Goal: Navigation & Orientation: Find specific page/section

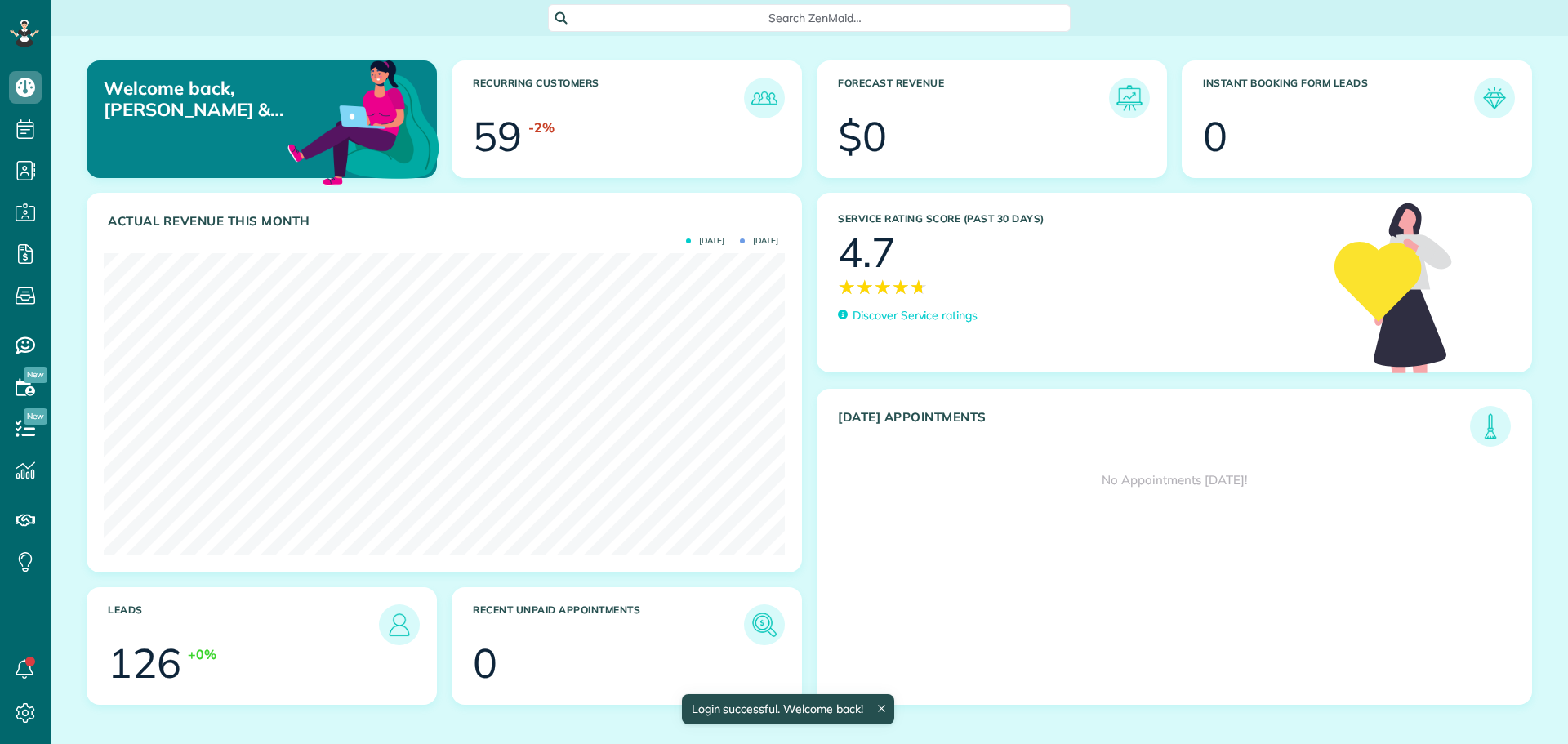
scroll to position [302, 681]
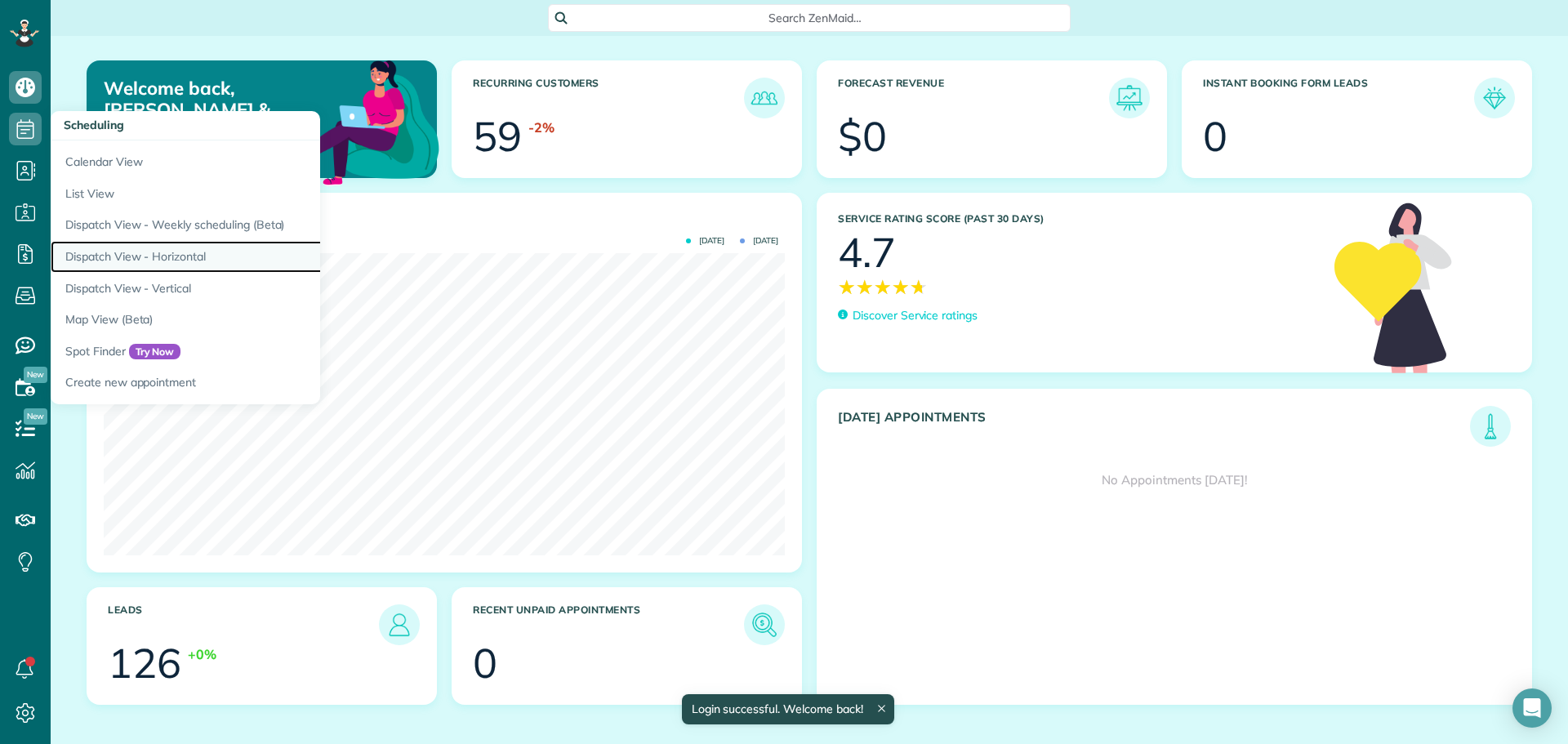
click at [132, 256] on link "Dispatch View - Horizontal" at bounding box center [255, 257] width 409 height 32
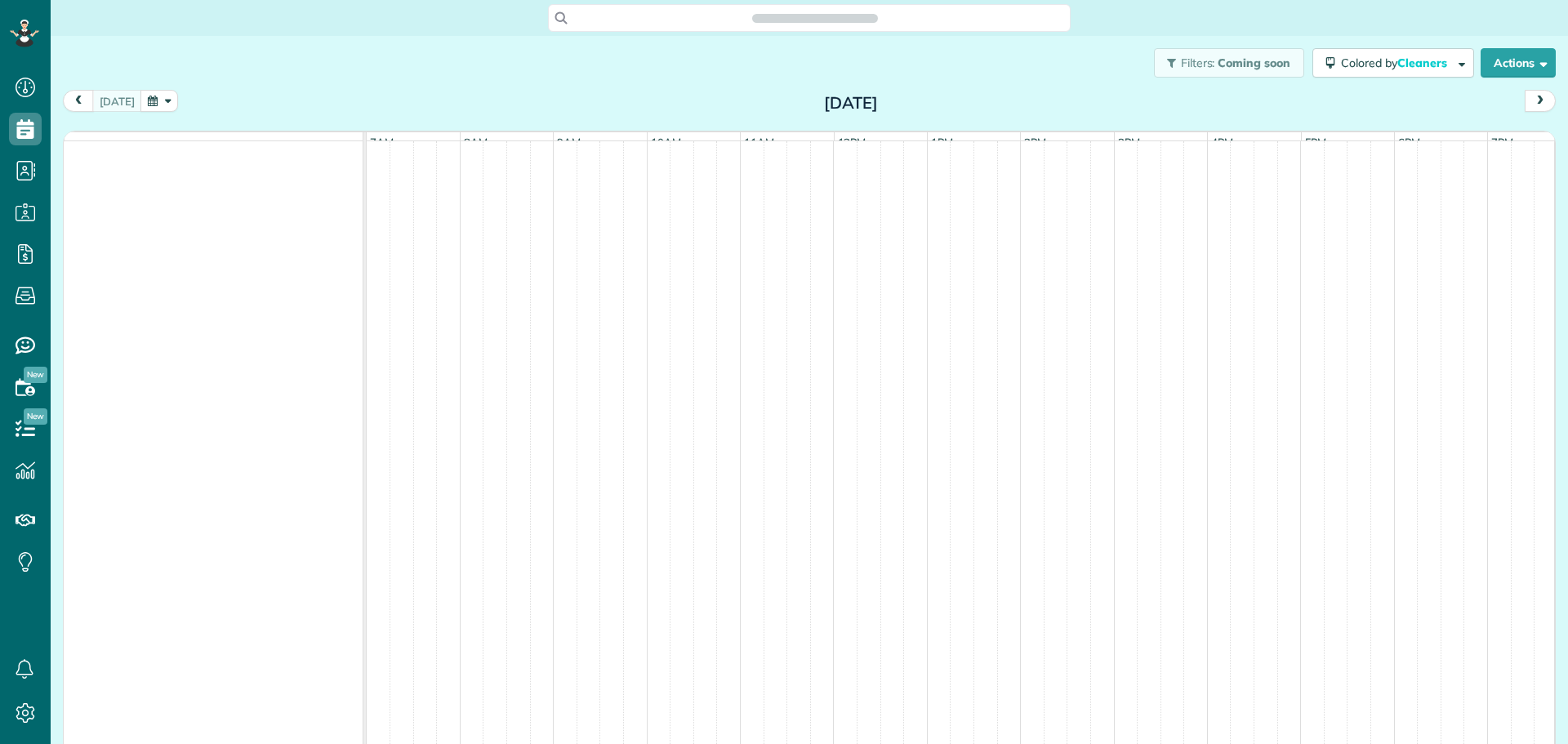
scroll to position [7, 7]
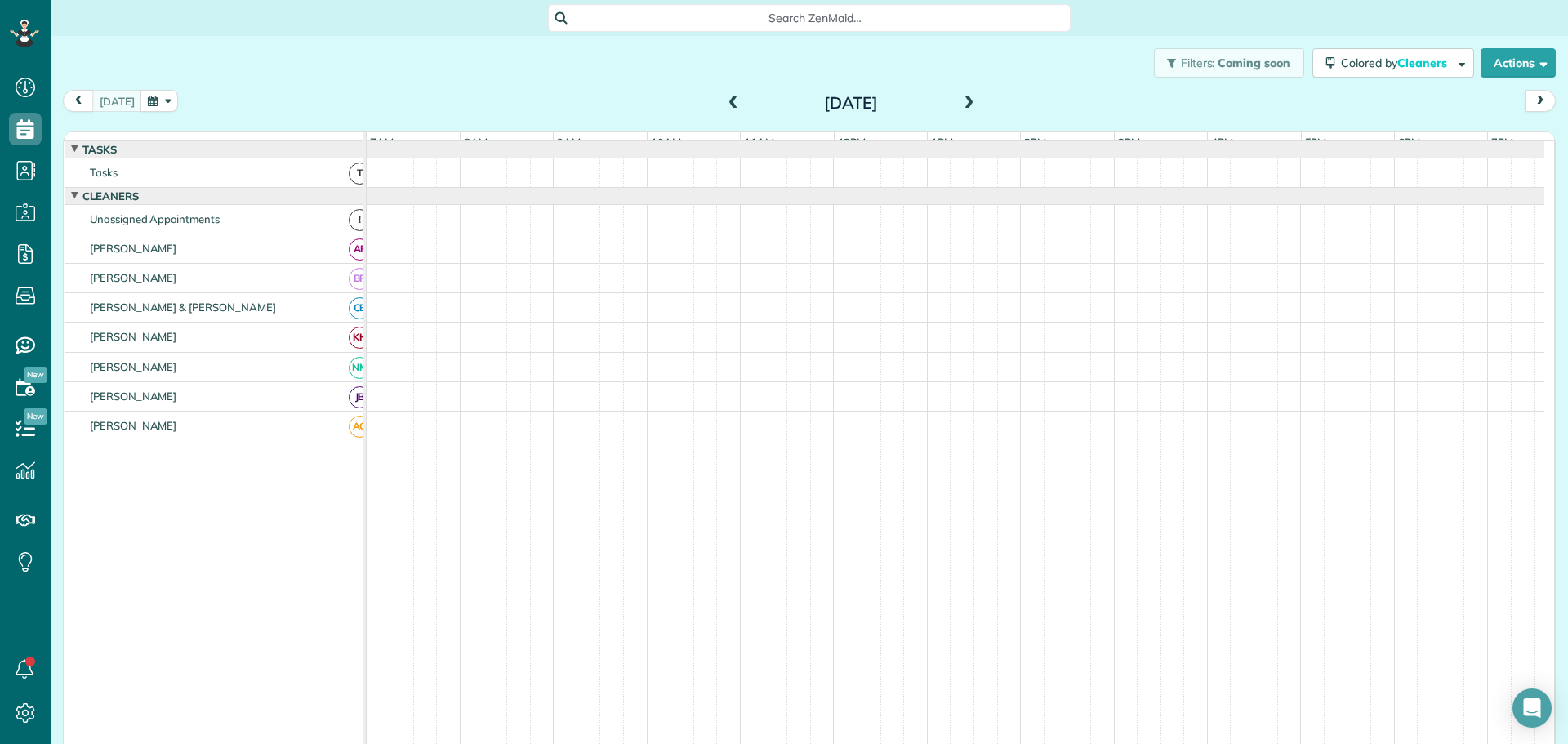
click at [960, 100] on span at bounding box center [969, 103] width 18 height 15
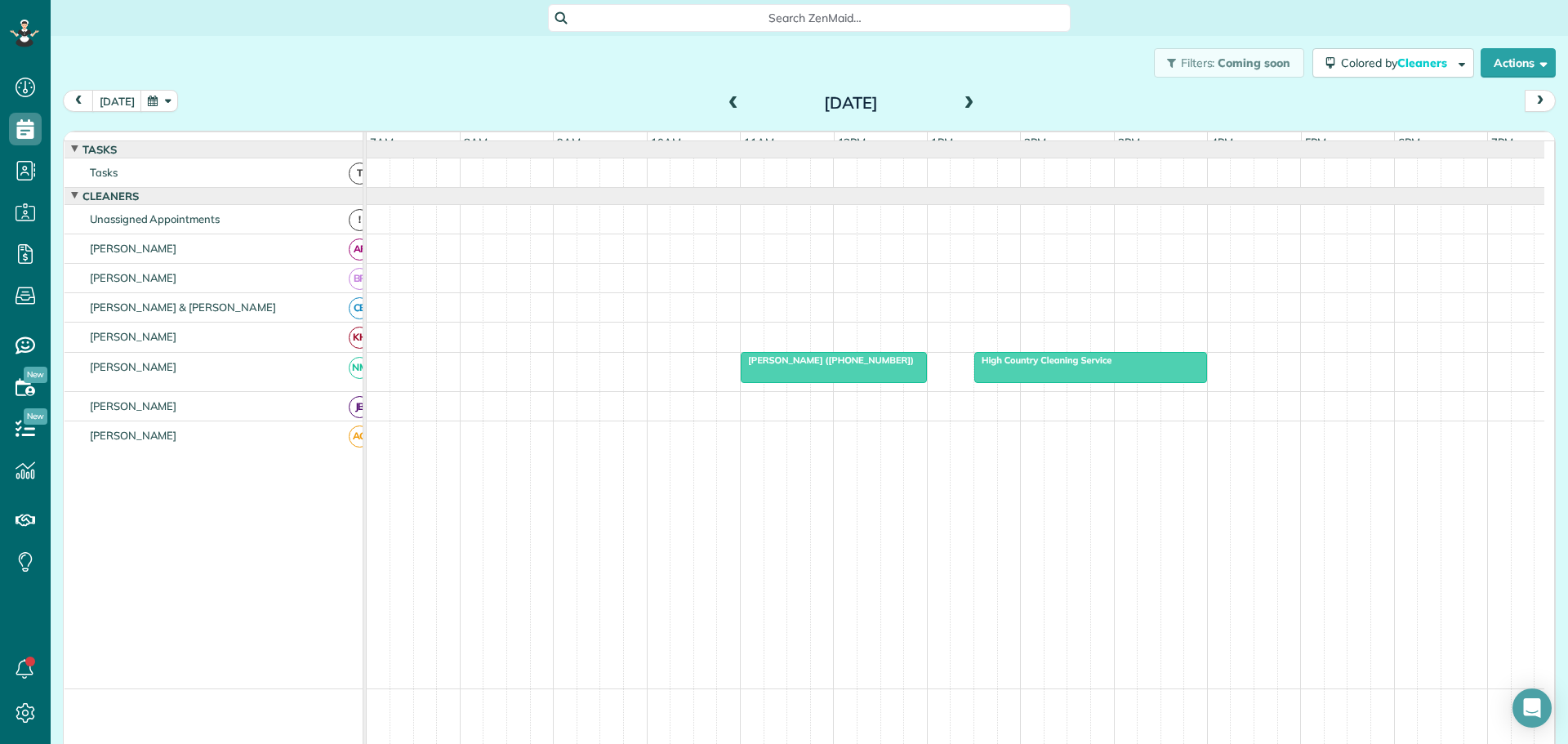
click at [960, 100] on span at bounding box center [969, 103] width 18 height 15
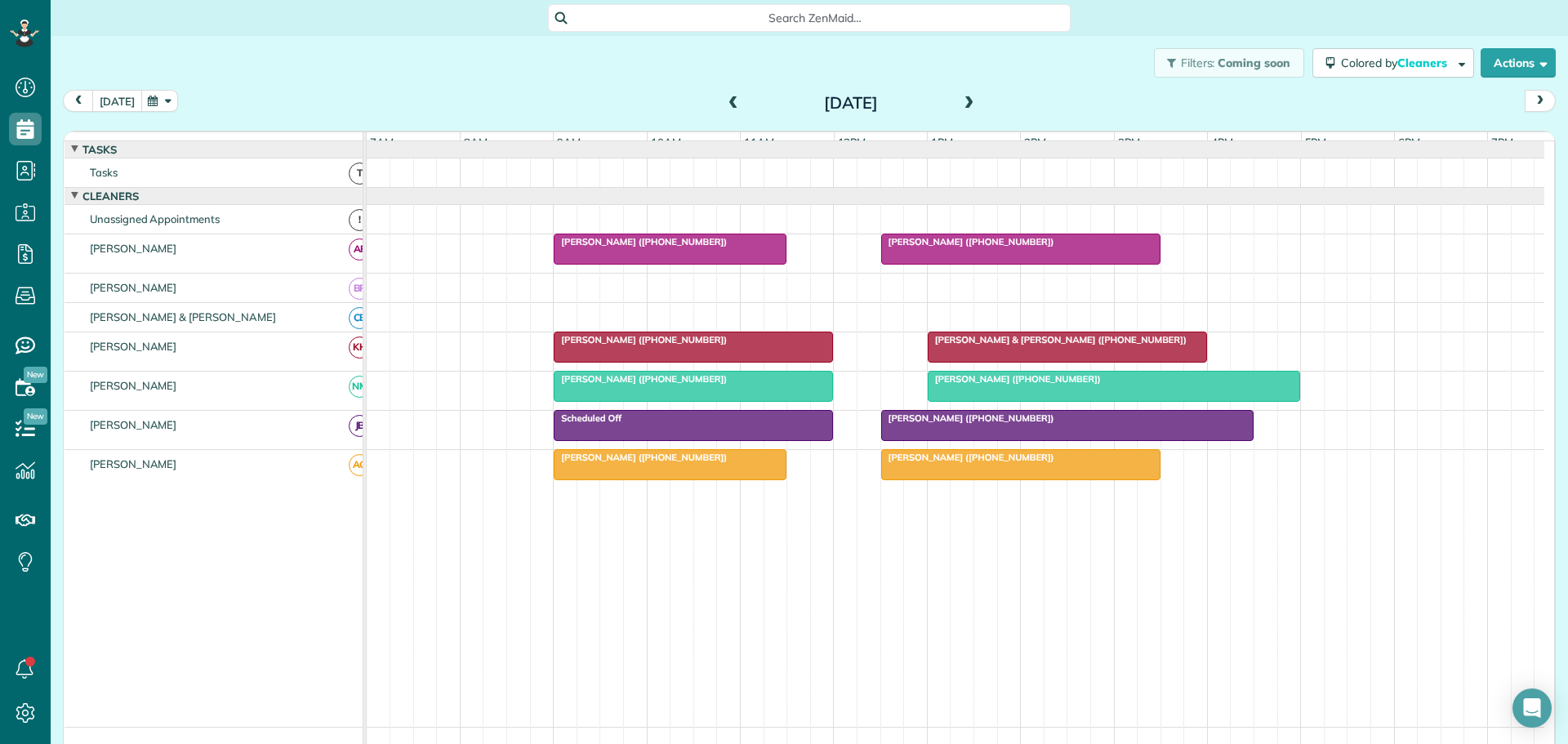
click at [108, 100] on button "today" at bounding box center [117, 100] width 50 height 22
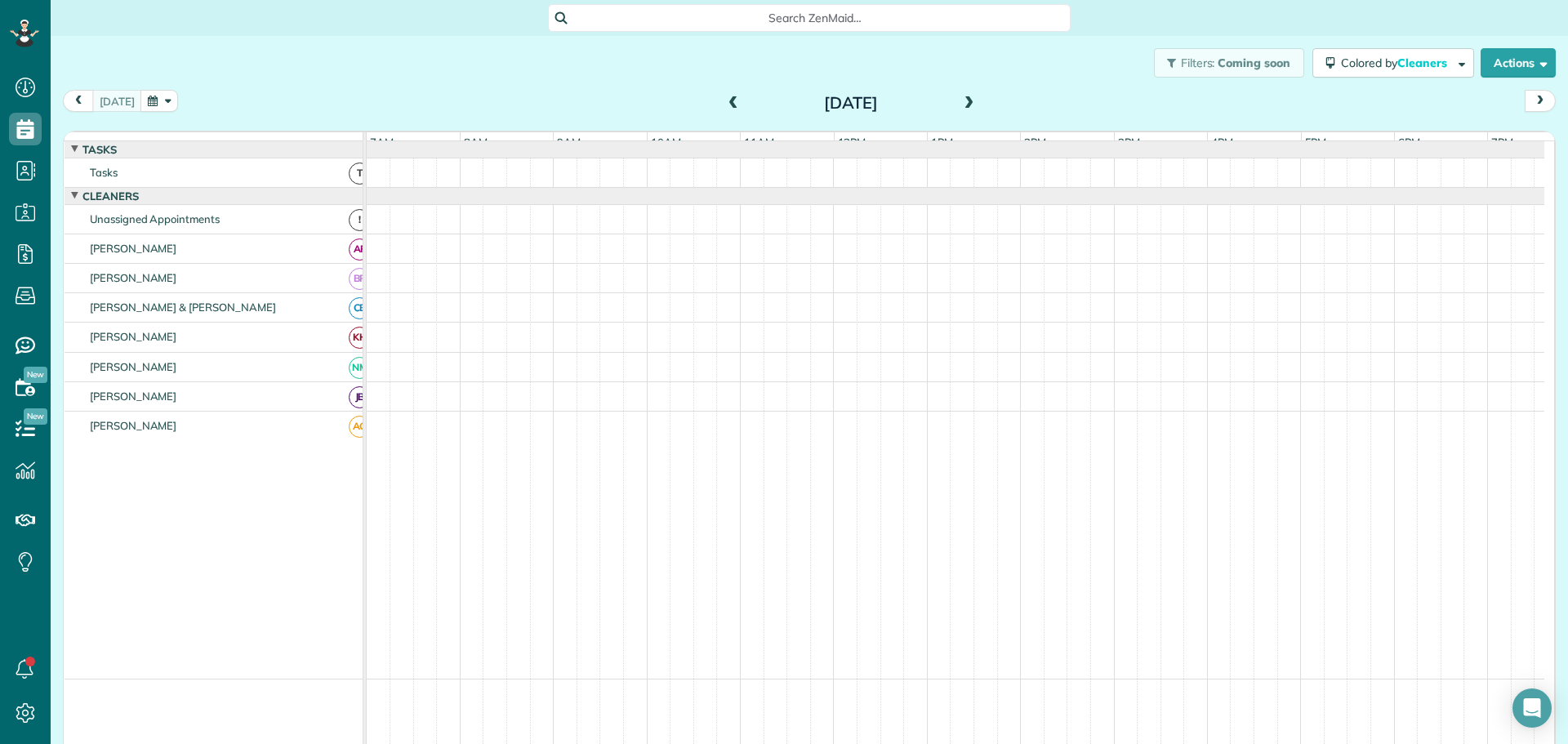
click at [728, 99] on span at bounding box center [733, 103] width 18 height 15
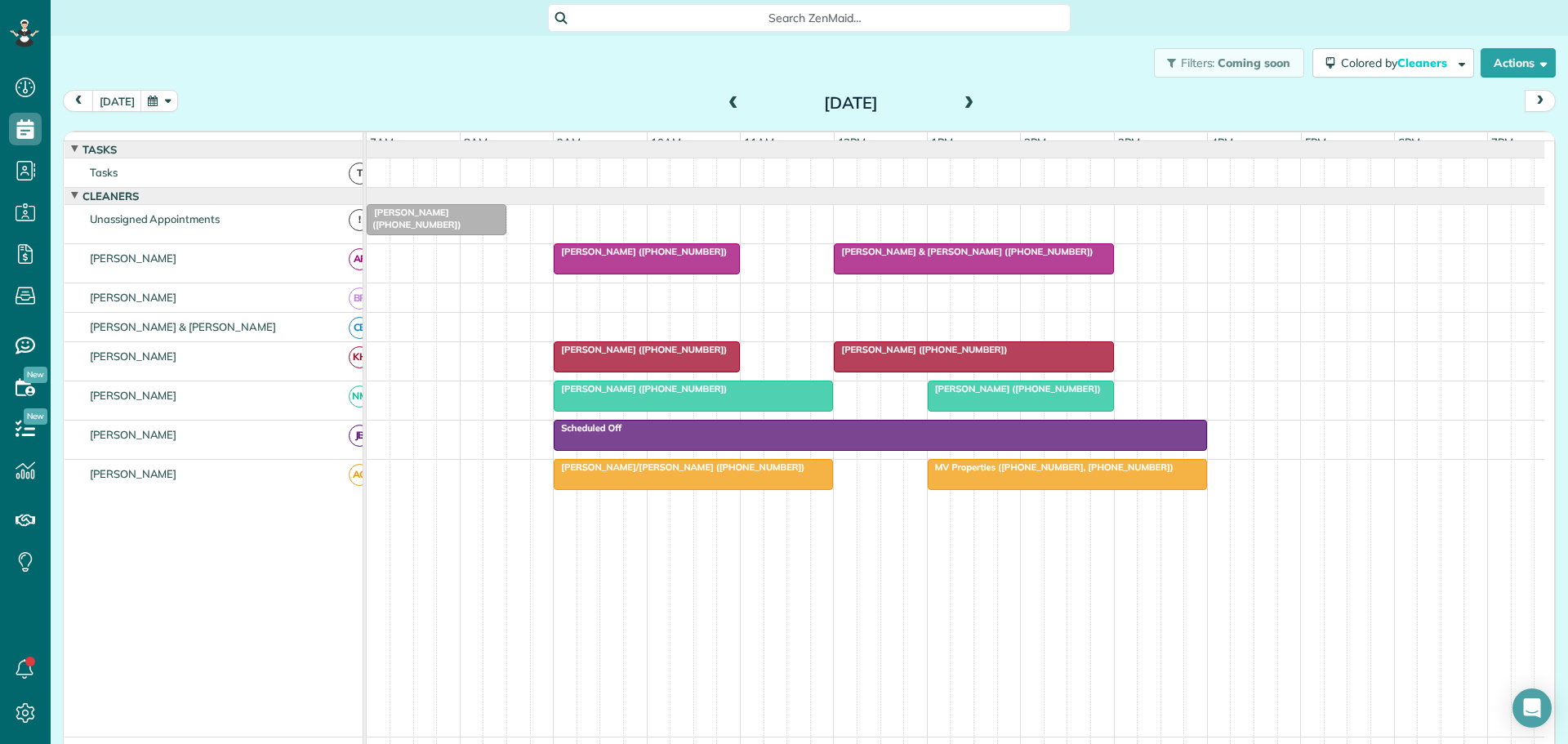
click at [657, 258] on span "Mrs. Berta Hamilton (+19106127300)" at bounding box center [640, 252] width 175 height 12
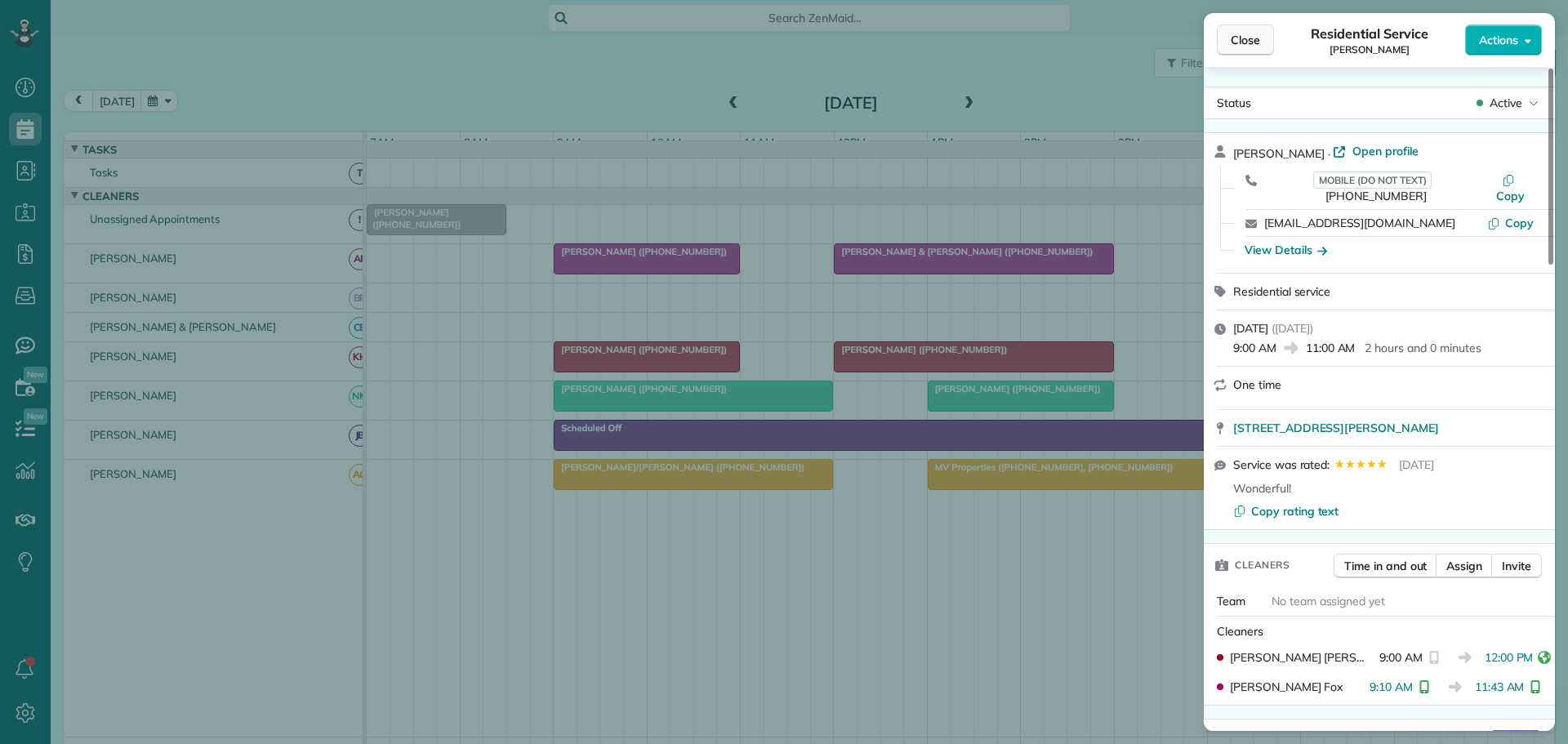
click at [1253, 31] on button "Close" at bounding box center [1246, 40] width 57 height 31
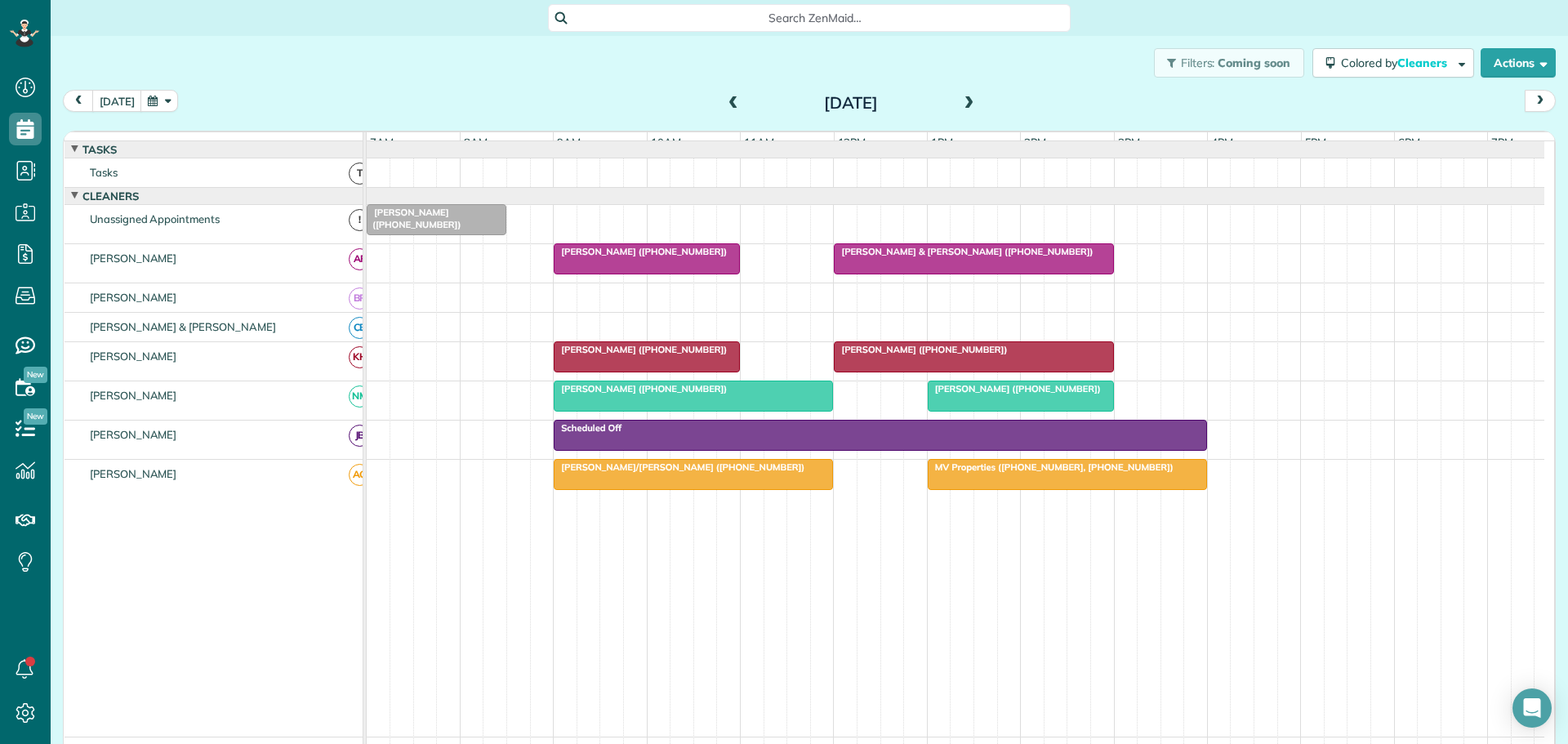
click at [962, 100] on span at bounding box center [969, 103] width 18 height 15
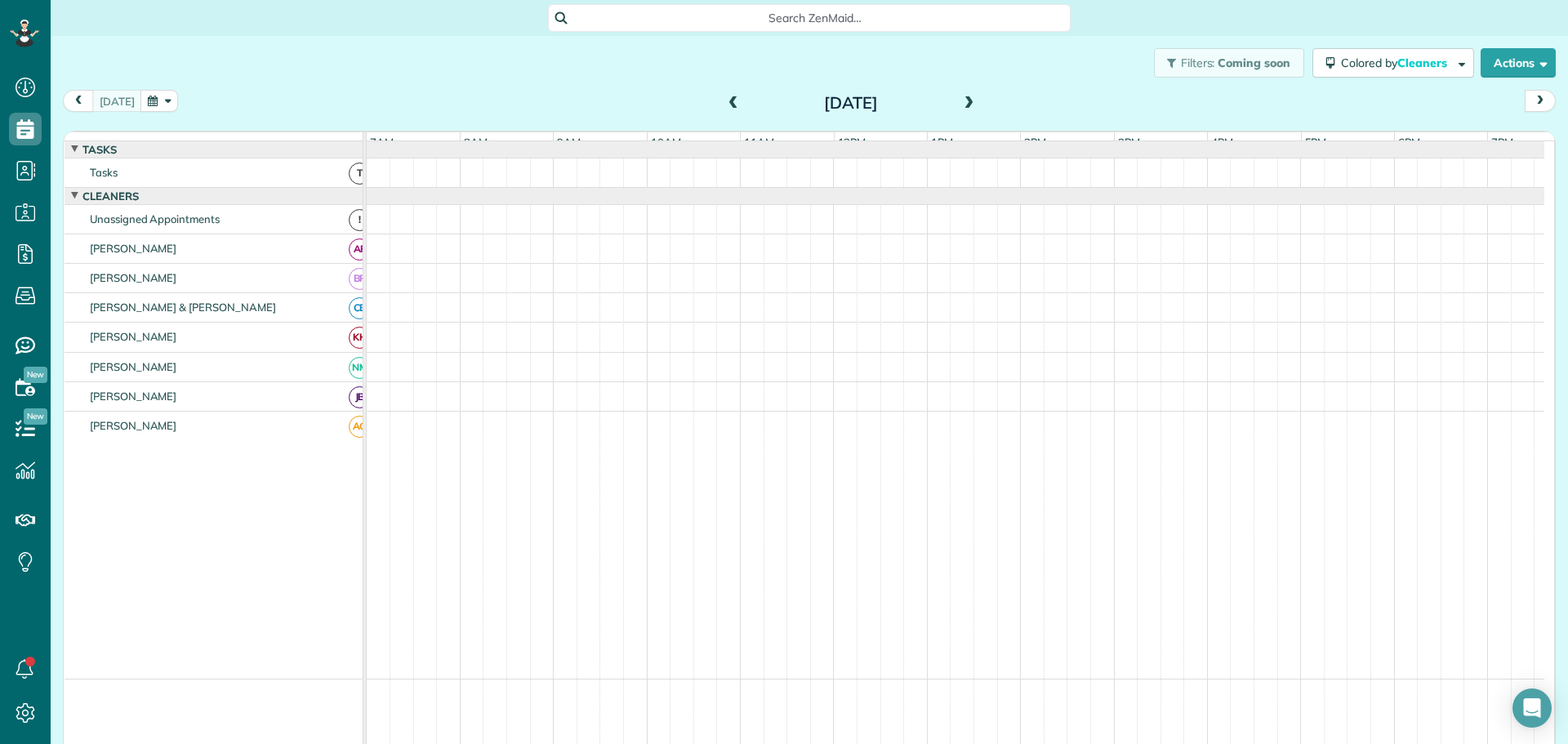
click at [724, 97] on span at bounding box center [733, 103] width 18 height 15
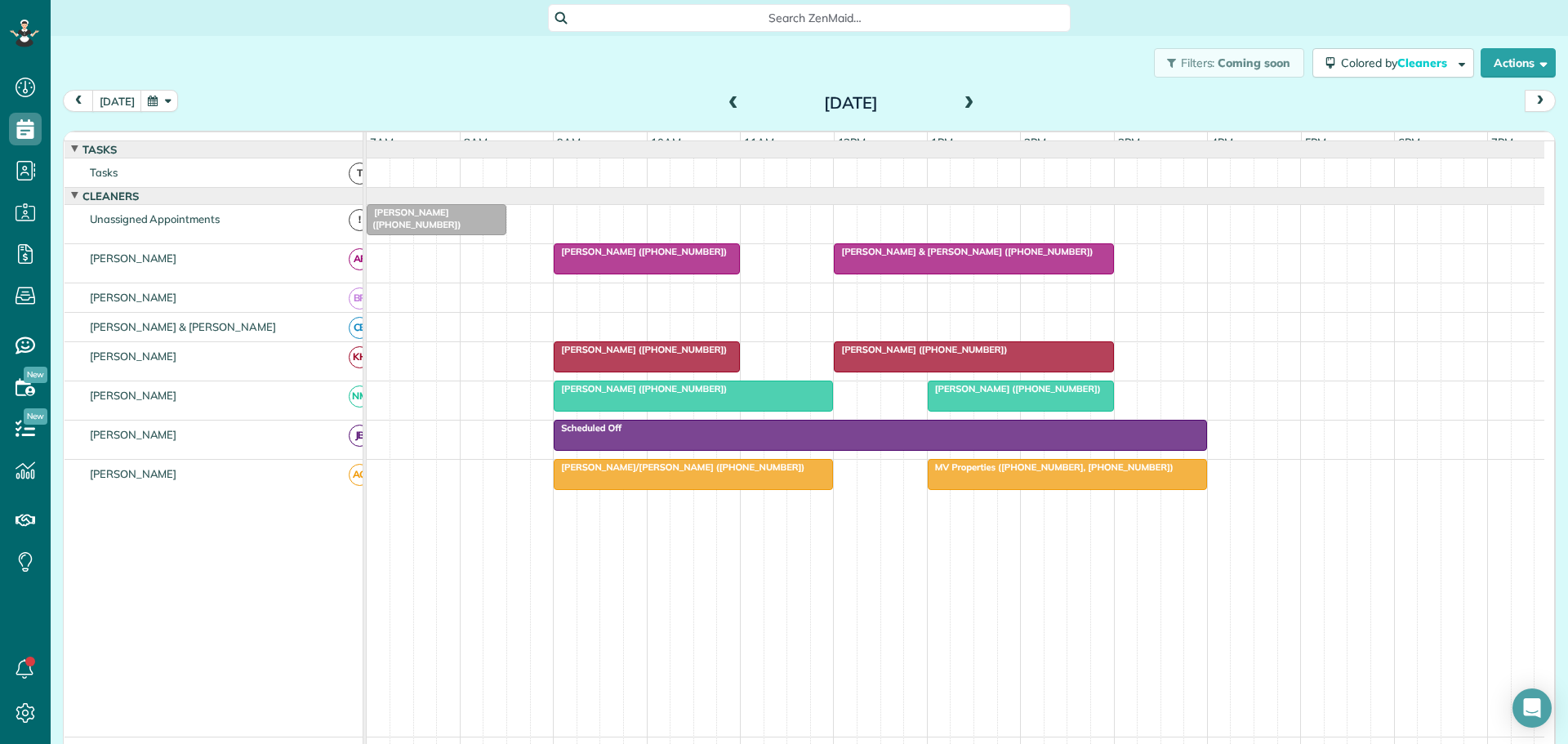
click at [953, 356] on span "Antonio Morales (+18325389083)" at bounding box center [920, 349] width 175 height 12
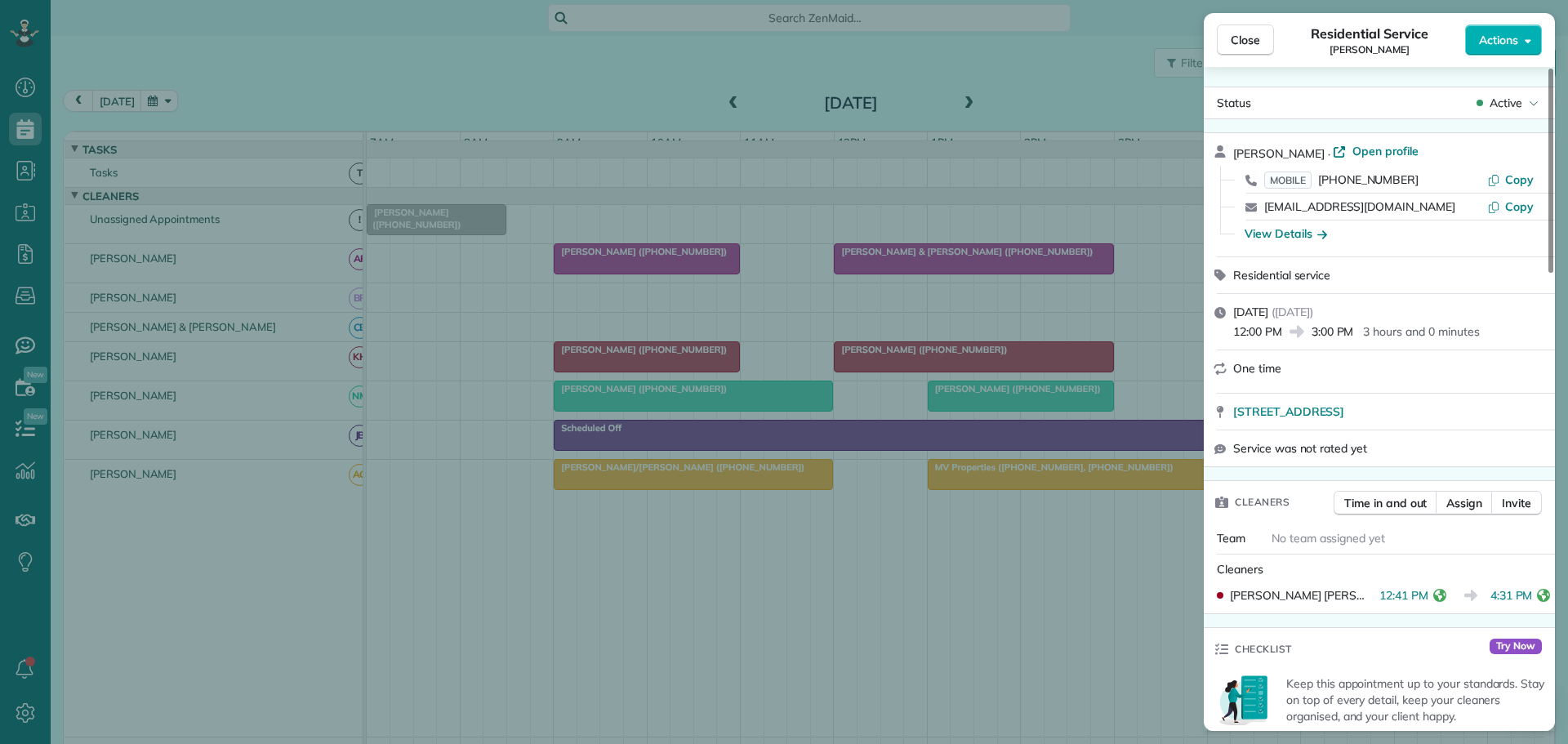
click at [1433, 595] on icon "reset" at bounding box center [1439, 596] width 13 height 13
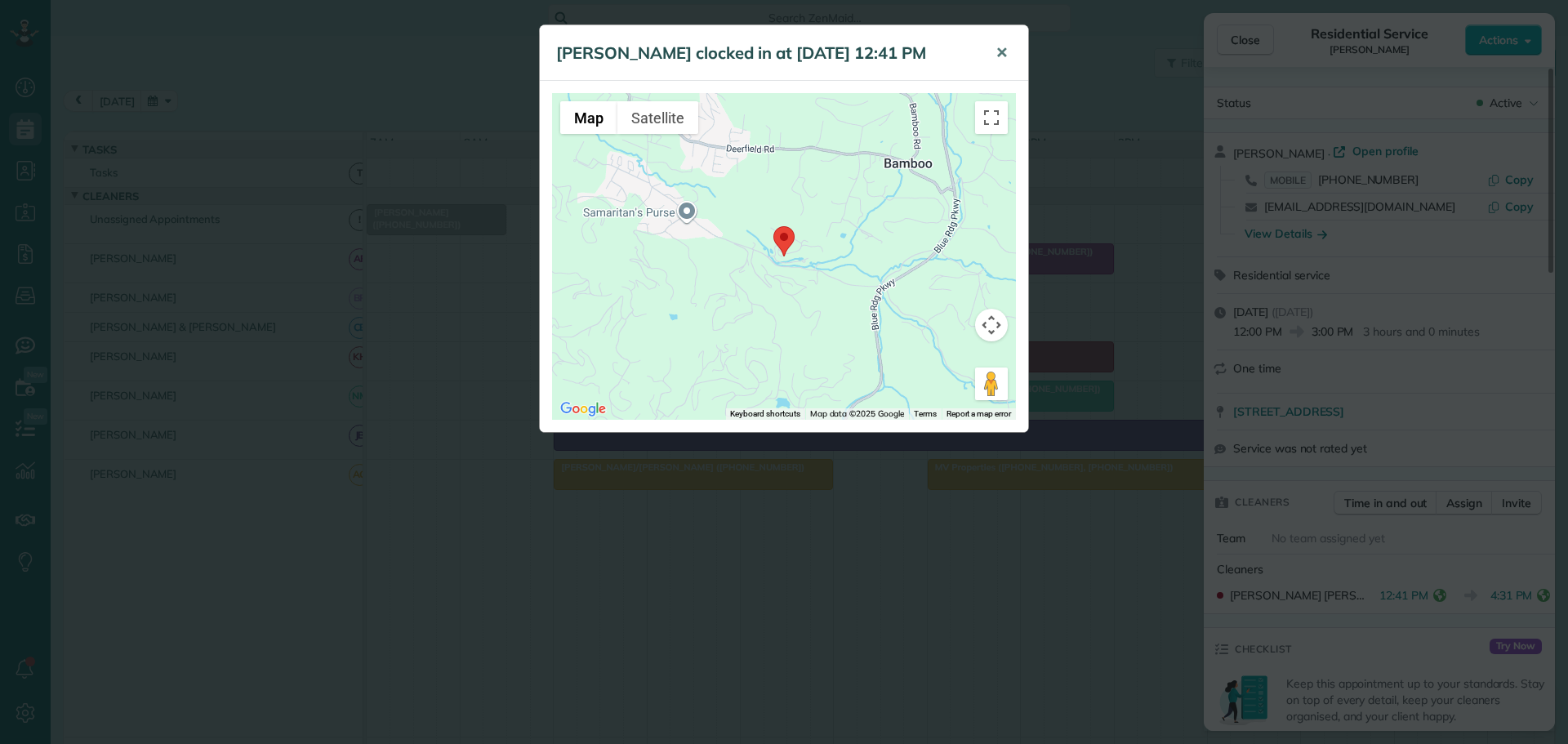
click at [999, 51] on span "✕" at bounding box center [1002, 52] width 12 height 19
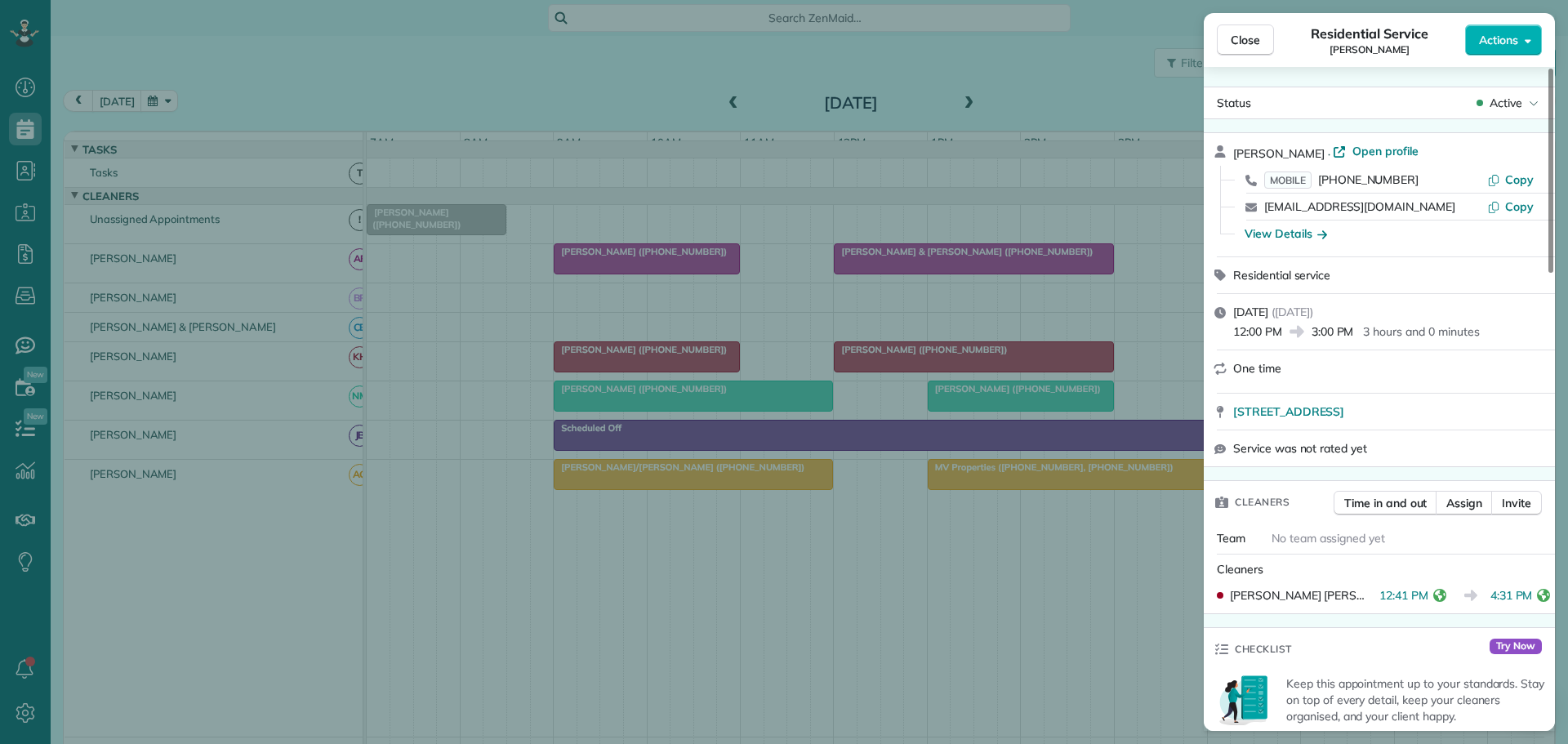
click at [1537, 597] on icon "reset" at bounding box center [1543, 596] width 13 height 13
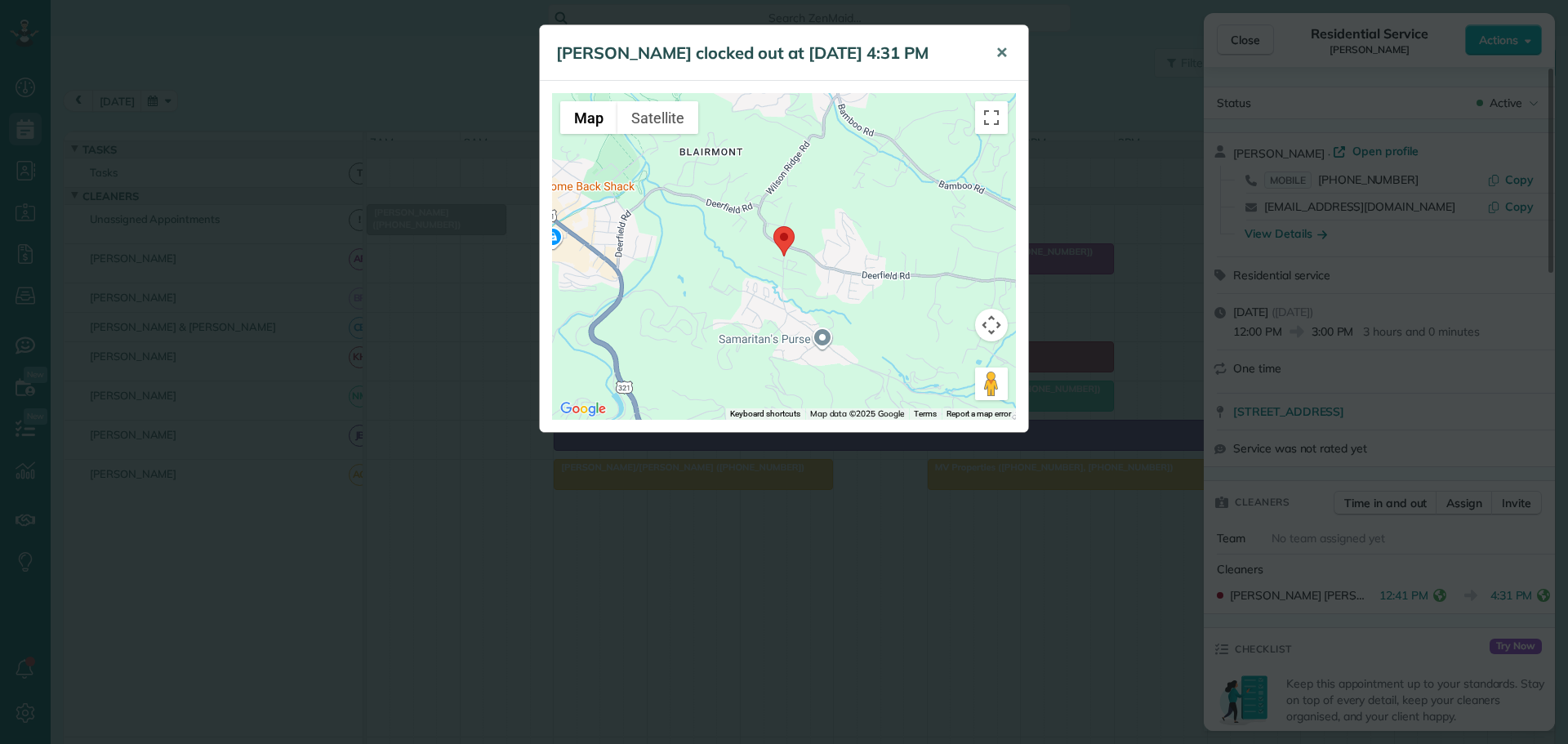
click at [1005, 50] on span "✕" at bounding box center [1002, 52] width 12 height 19
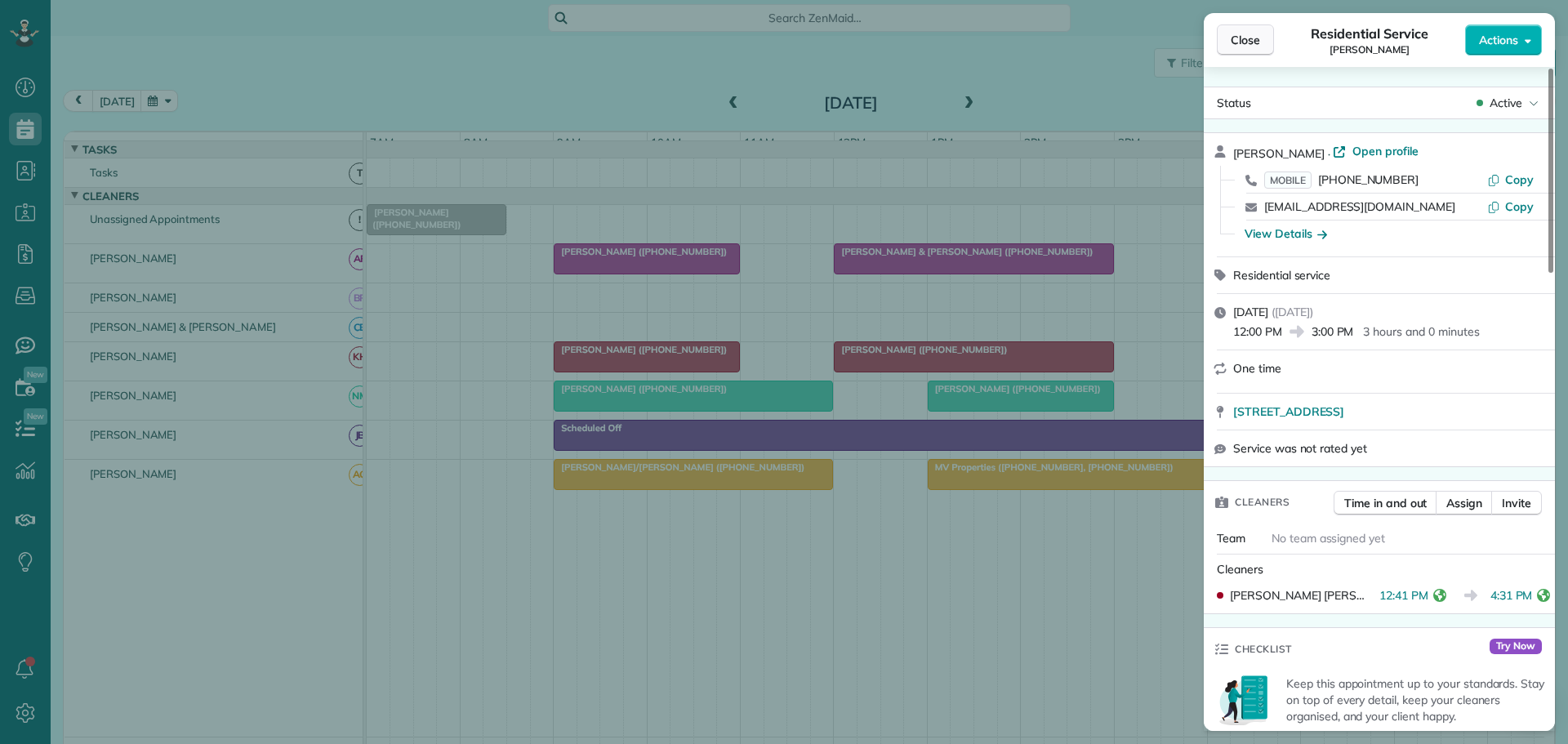
click at [1248, 42] on span "Close" at bounding box center [1245, 40] width 29 height 16
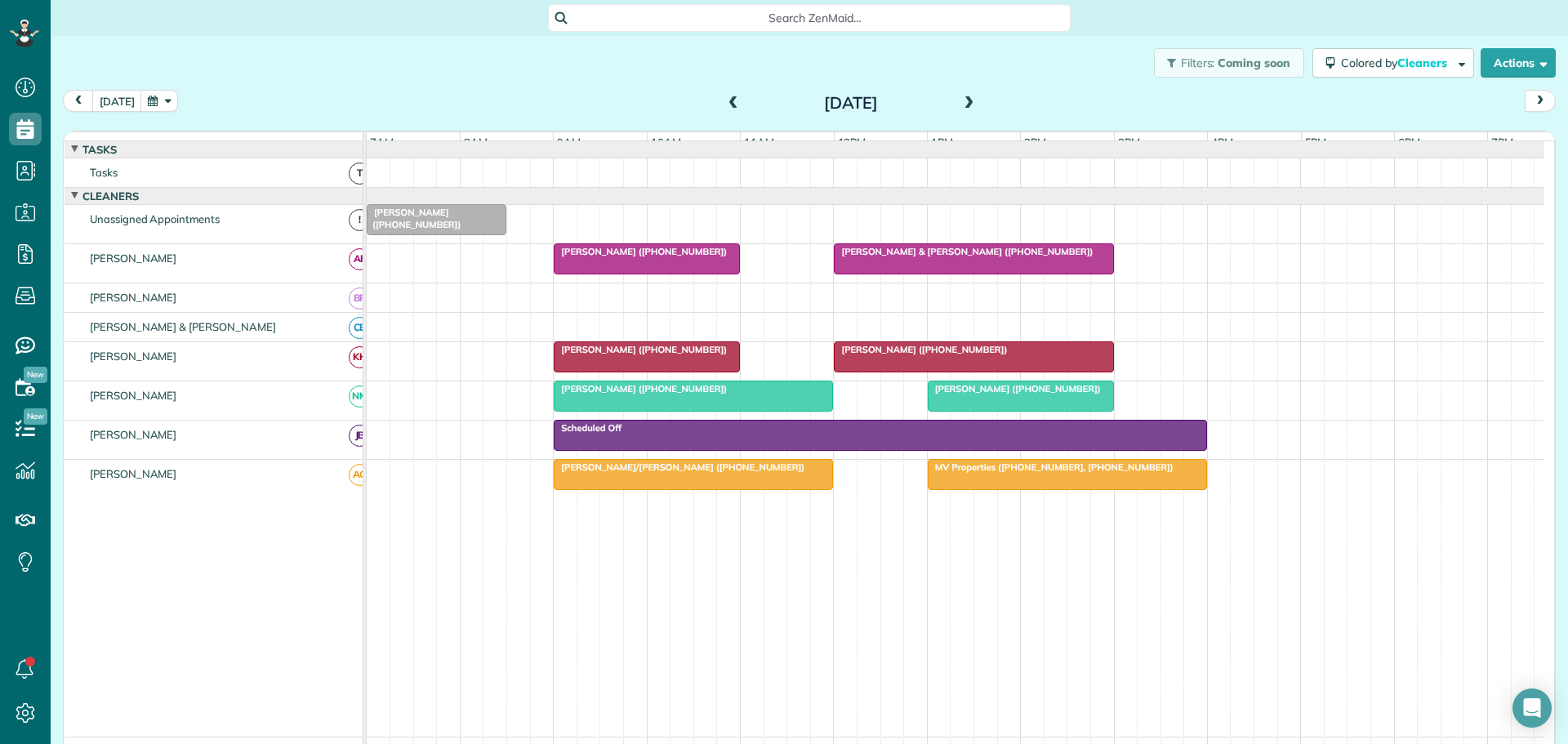
click at [934, 356] on div "Antonio Morales (+18325389083)" at bounding box center [973, 349] width 269 height 12
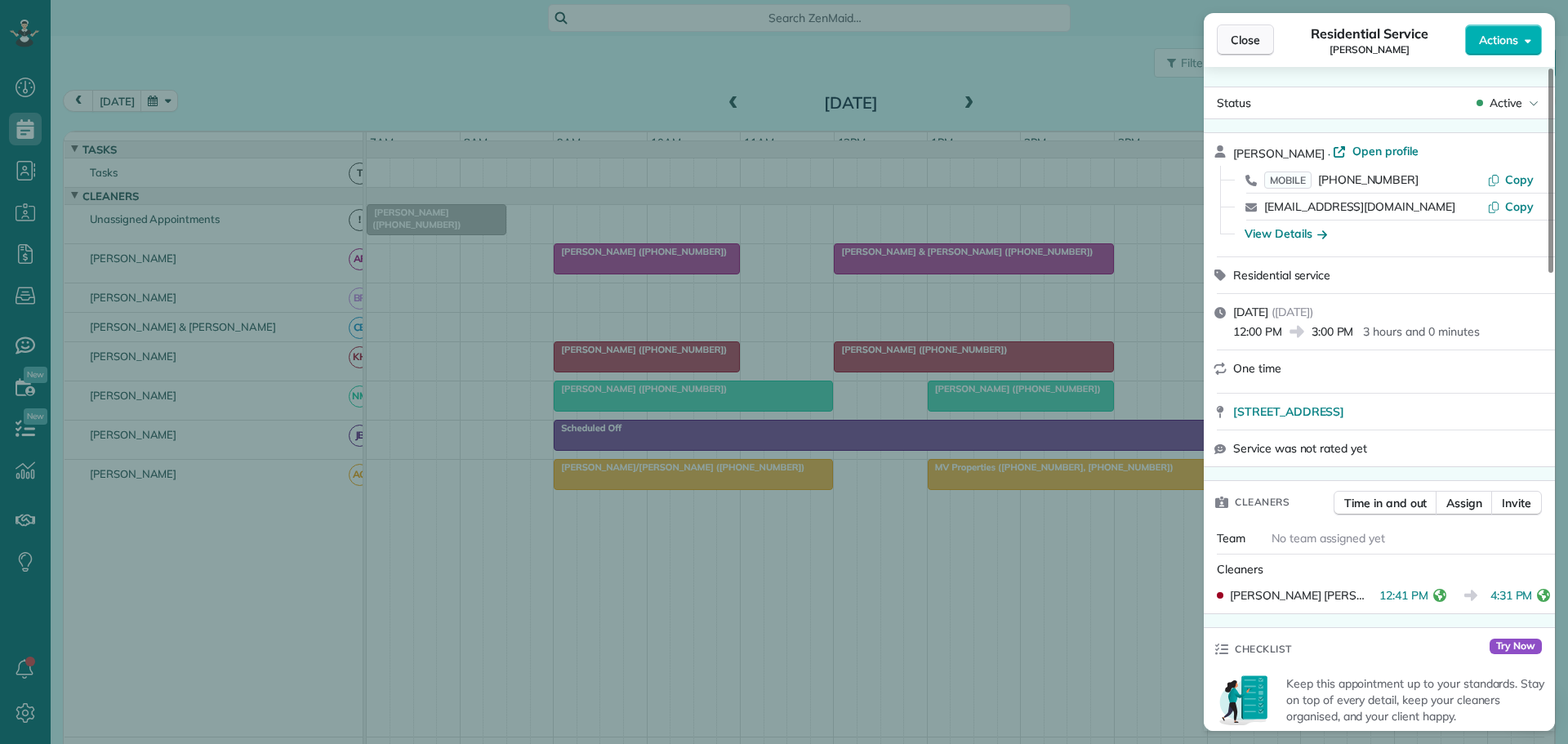
click at [1250, 45] on span "Close" at bounding box center [1245, 40] width 29 height 16
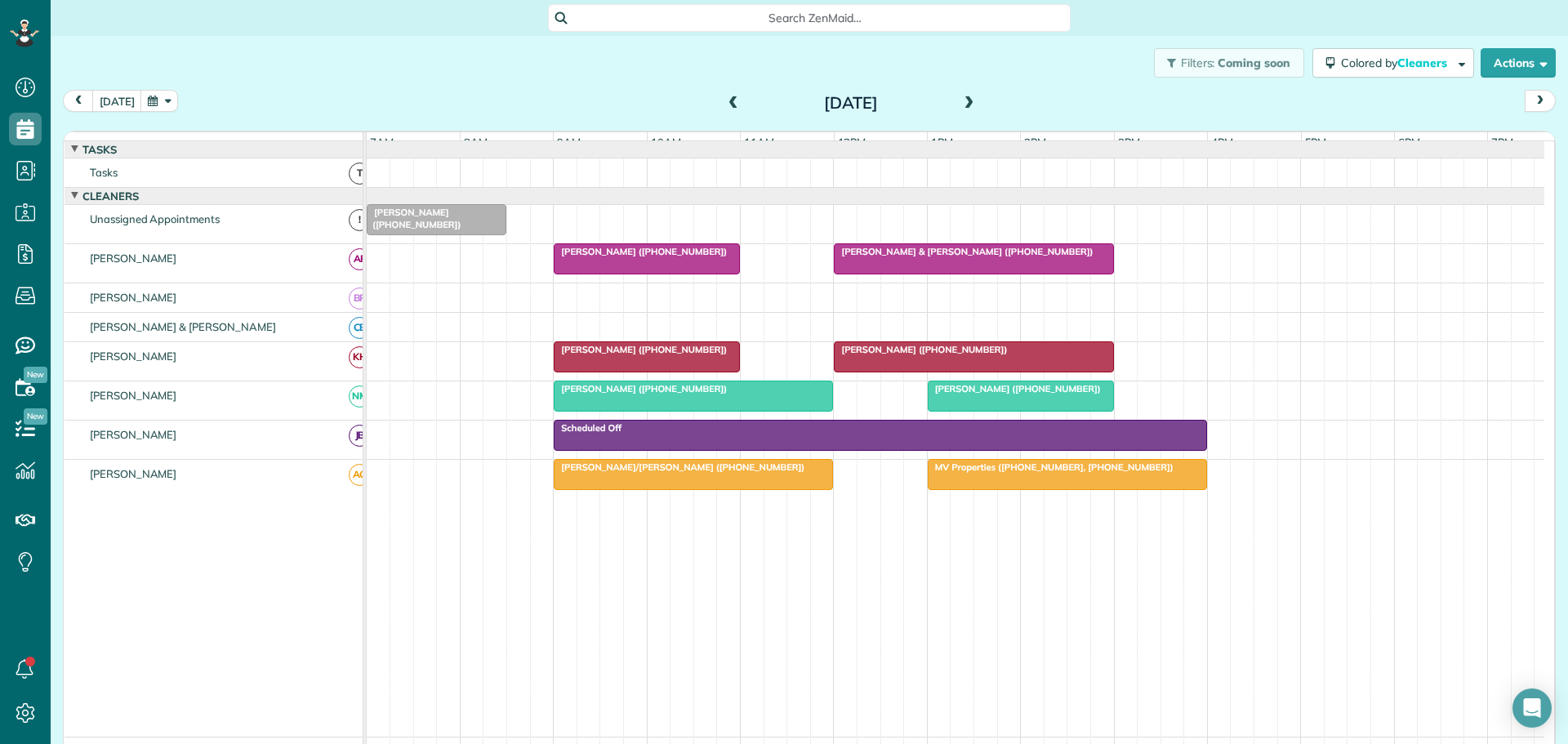
click at [987, 258] on span "Joe & Melissa Norman (+19105202005)" at bounding box center [963, 252] width 260 height 12
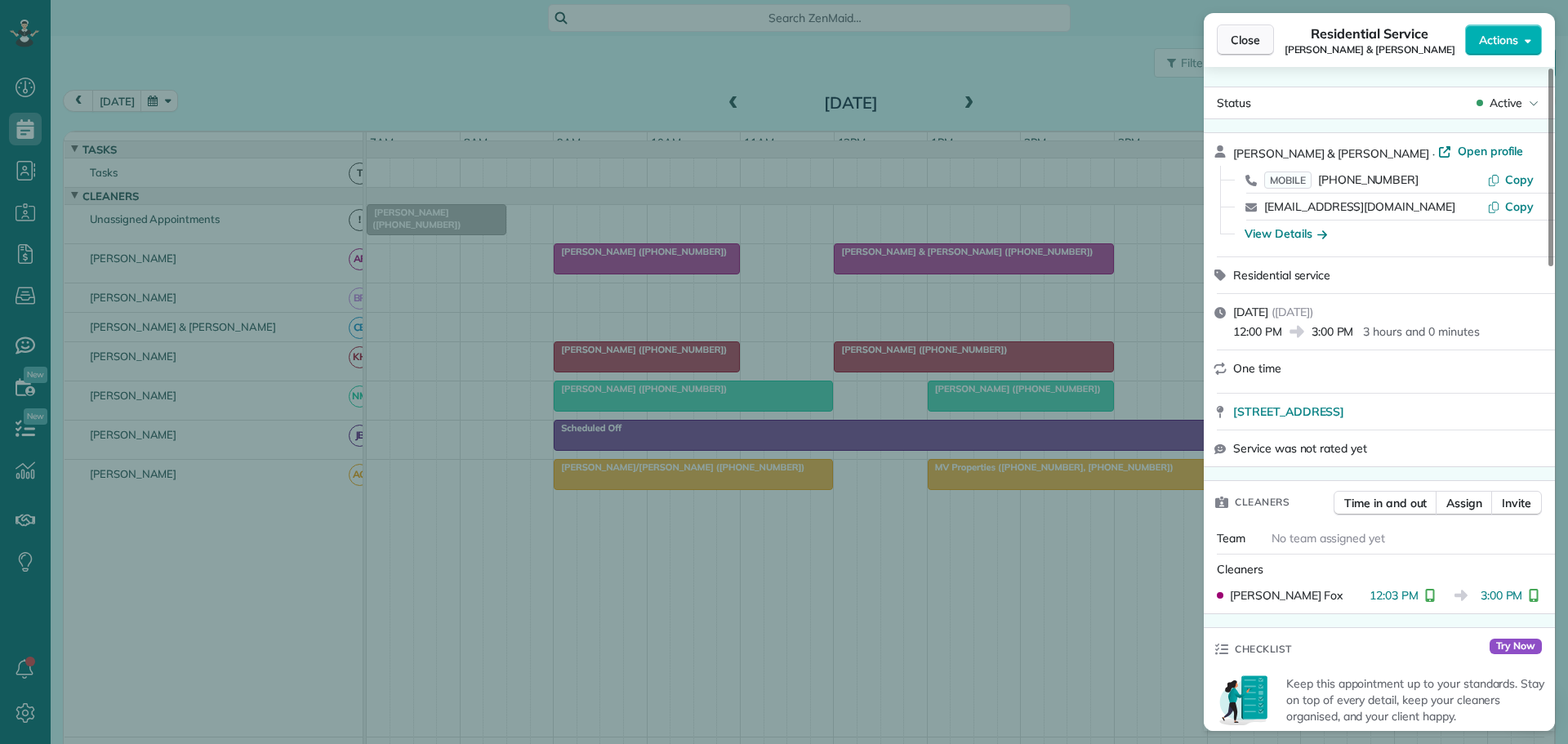
click at [1238, 45] on span "Close" at bounding box center [1245, 40] width 29 height 16
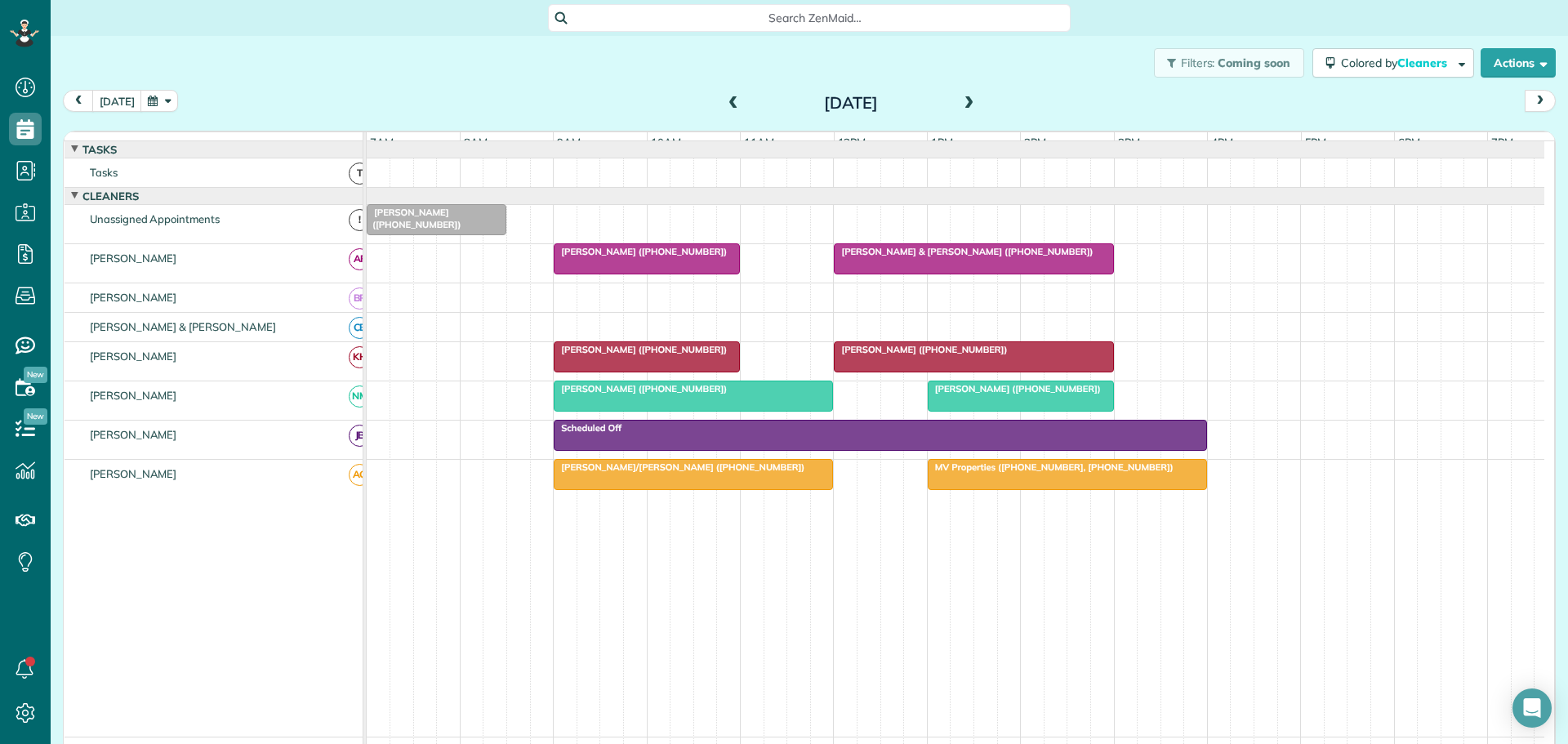
click at [987, 395] on span "Martin Conlin (+13212054524)" at bounding box center [1014, 388] width 175 height 12
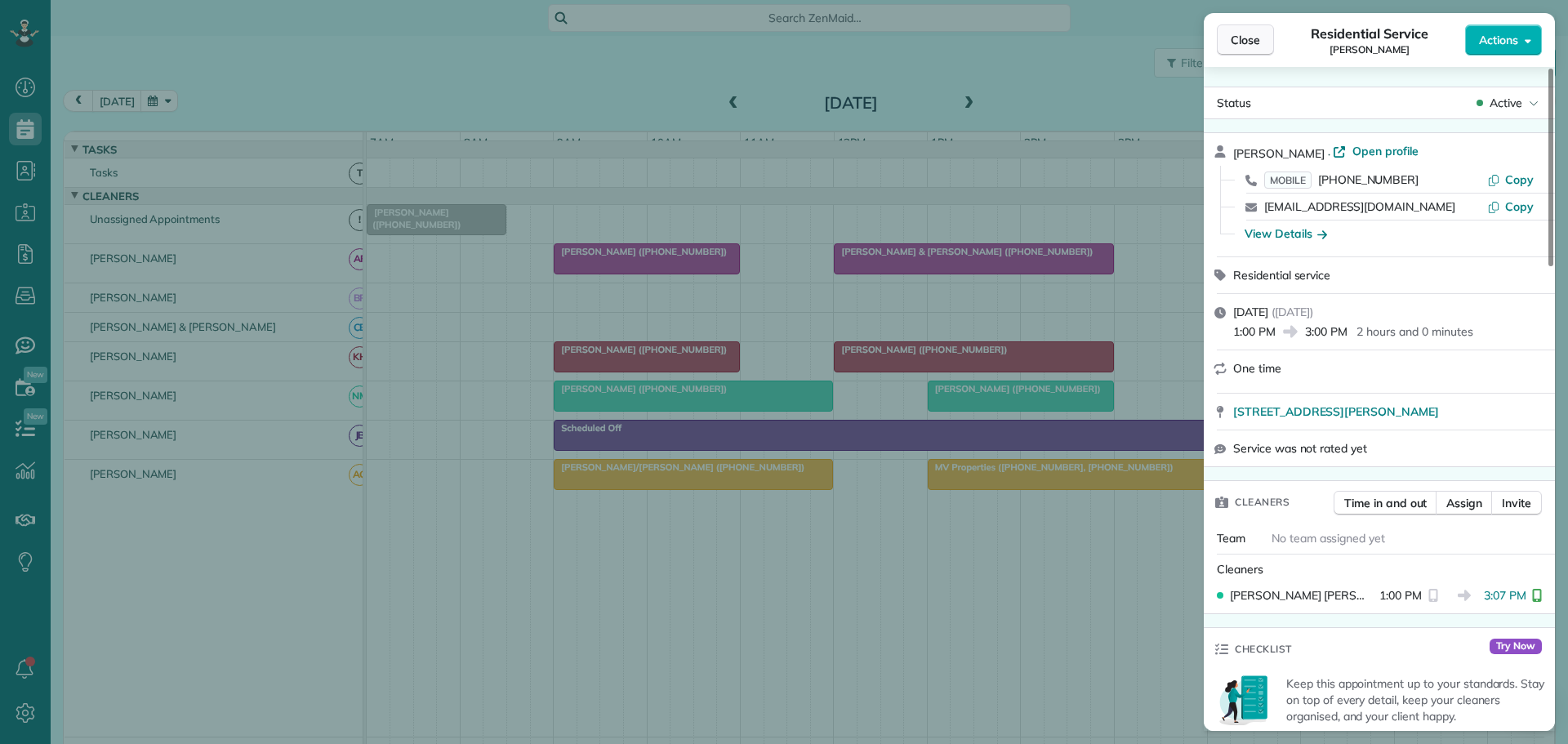
click at [1248, 38] on span "Close" at bounding box center [1245, 40] width 29 height 16
